Goal: Transaction & Acquisition: Purchase product/service

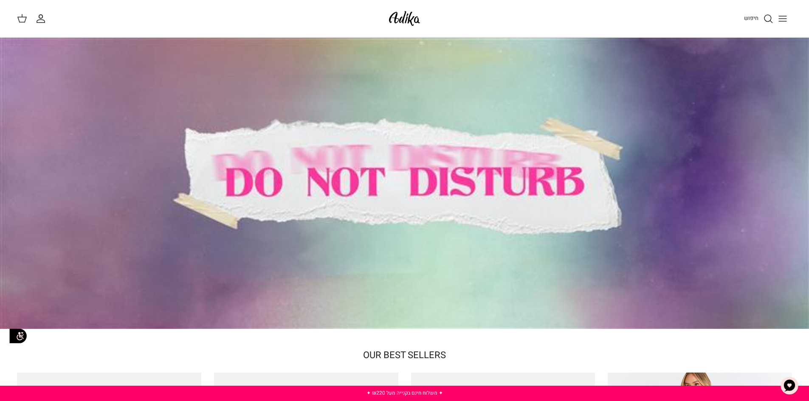
click at [772, 18] on icon "חיפוש" at bounding box center [768, 19] width 10 height 10
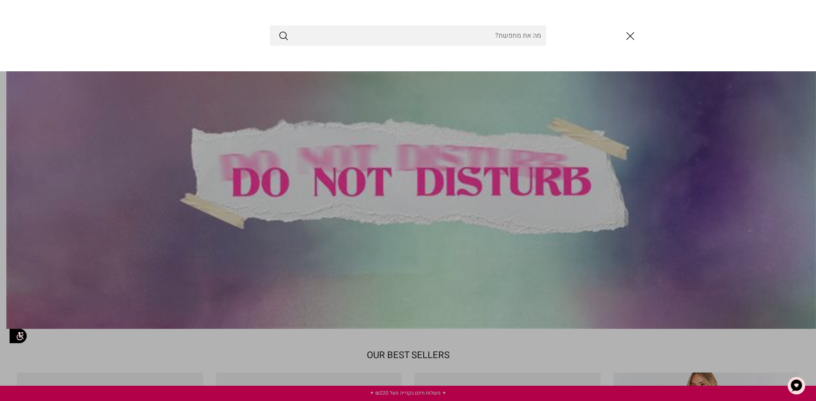
click at [378, 38] on input "Search Store" at bounding box center [408, 35] width 276 height 20
type input "א"
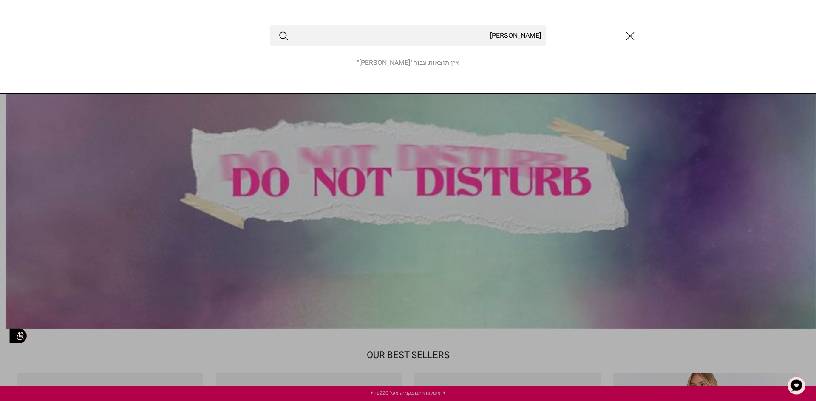
type input "[PERSON_NAME]"
click at [278, 30] on button "Submit" at bounding box center [283, 35] width 10 height 11
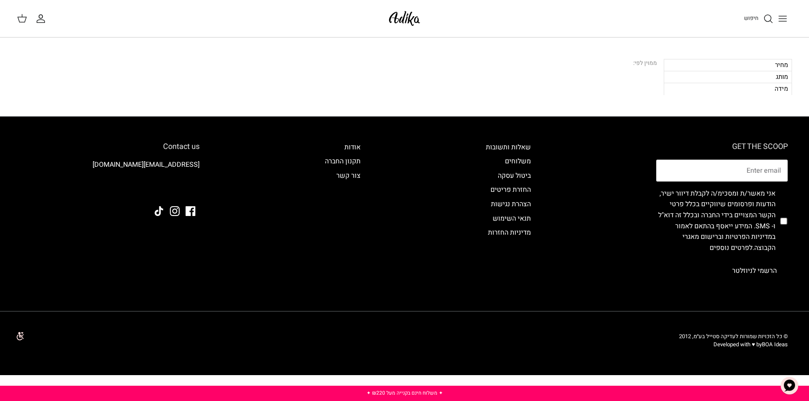
click at [786, 24] on button "Toggle menu" at bounding box center [783, 18] width 19 height 19
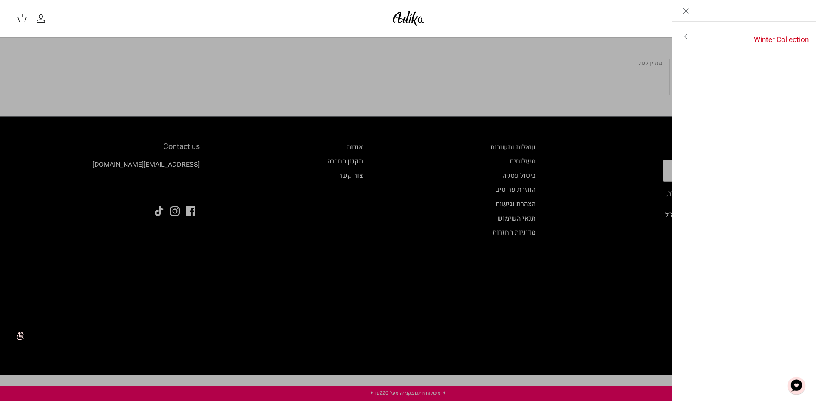
click at [588, 84] on link "Toggle menu" at bounding box center [408, 200] width 816 height 401
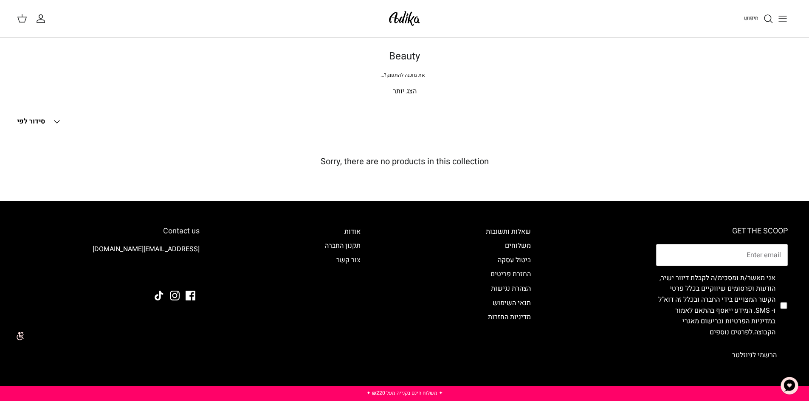
click at [409, 95] on p "הצג יותר" at bounding box center [404, 91] width 595 height 11
